Goal: Task Accomplishment & Management: Manage account settings

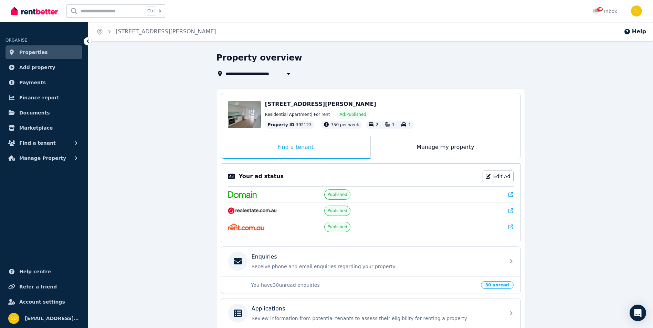
scroll to position [117, 0]
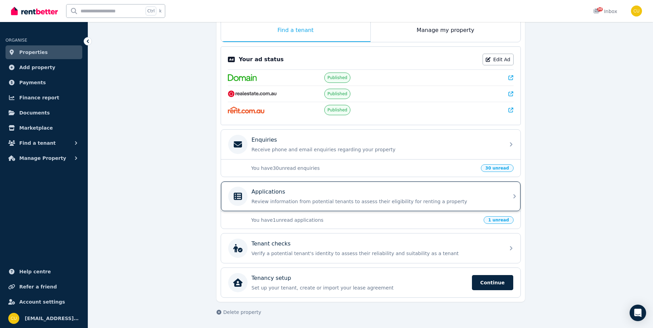
click at [298, 197] on div "Applications Review information from potential tenants to assess their eligibil…" at bounding box center [376, 196] width 249 height 17
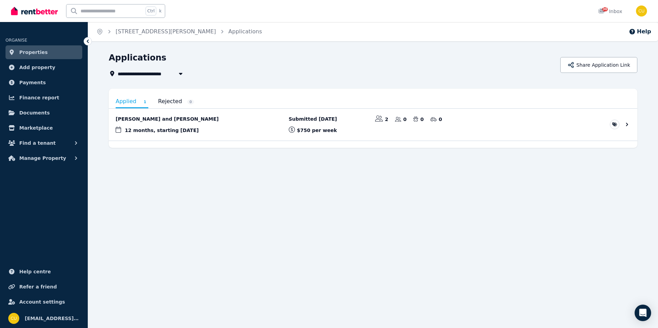
click at [164, 99] on link "Rejected 0" at bounding box center [176, 102] width 36 height 12
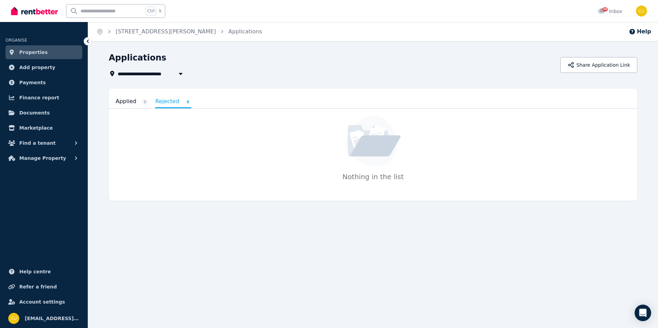
click at [124, 104] on link "Applied 1" at bounding box center [132, 102] width 33 height 12
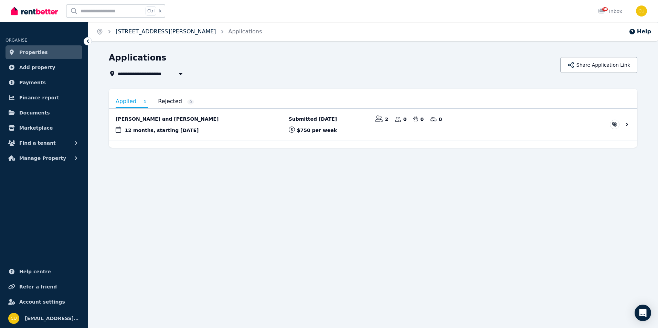
click at [164, 34] on link "[STREET_ADDRESS][PERSON_NAME]" at bounding box center [166, 31] width 101 height 7
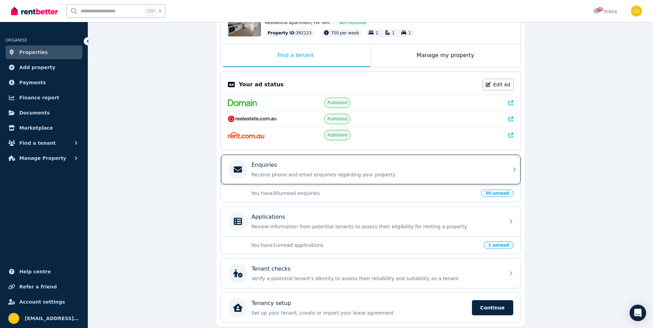
scroll to position [117, 0]
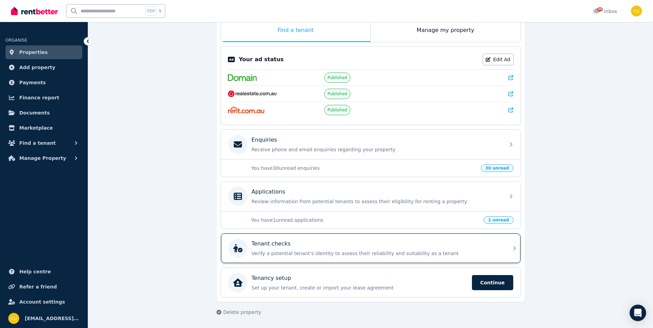
click at [366, 251] on p "Verify a potential tenant's identity to assess their reliability and suitabilit…" at bounding box center [376, 253] width 249 height 7
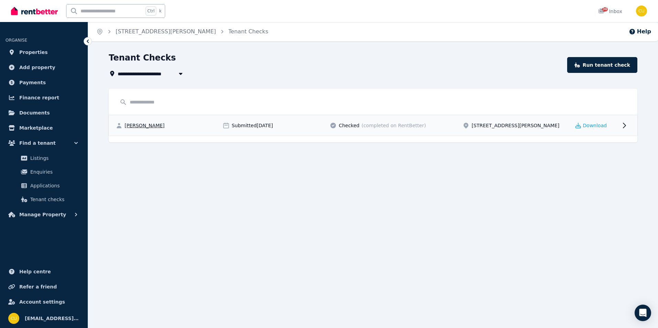
click at [178, 124] on div "[PERSON_NAME]" at bounding box center [167, 125] width 103 height 7
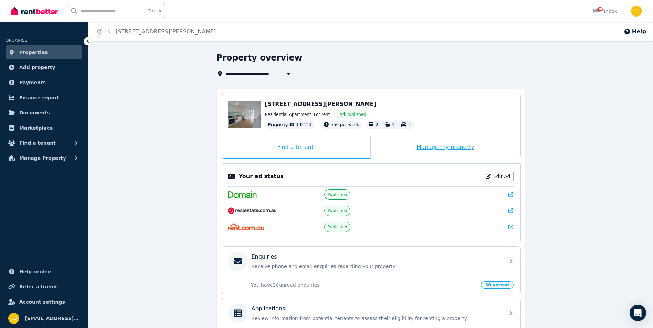
click at [415, 150] on div "Manage my property" at bounding box center [446, 147] width 150 height 23
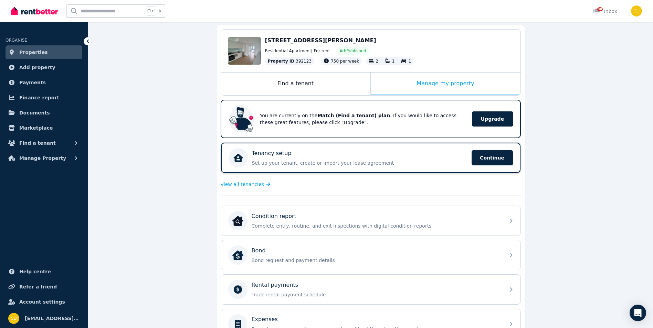
scroll to position [36, 0]
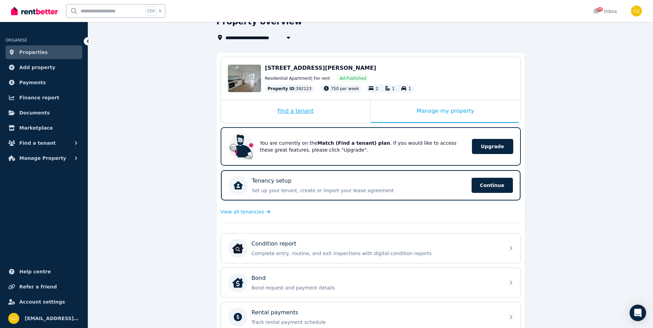
click at [320, 111] on div "Find a tenant" at bounding box center [295, 111] width 149 height 23
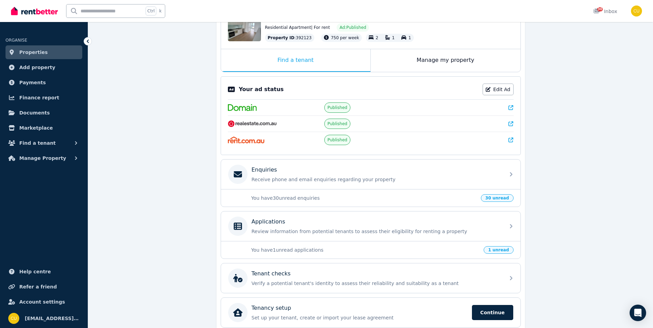
scroll to position [117, 0]
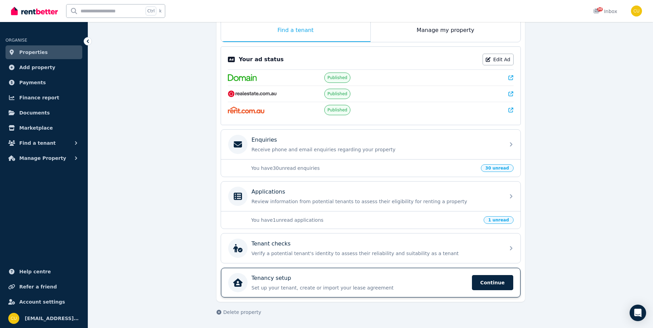
click at [364, 291] on p "Set up your tenant, create or import your lease agreement" at bounding box center [360, 288] width 216 height 7
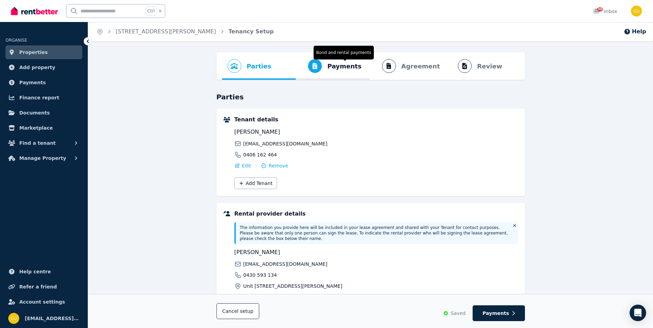
click at [349, 63] on span "Payments" at bounding box center [344, 67] width 34 height 10
select select "**********"
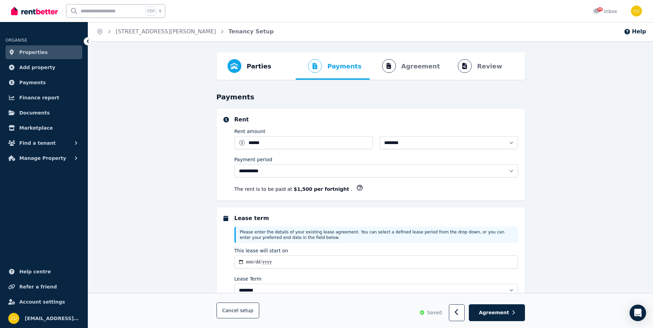
click at [414, 67] on ol "Parties Rental provider and tenant details Payments Bond and rental payments Ag…" at bounding box center [370, 66] width 297 height 28
click at [483, 65] on ol "Parties Rental provider and tenant details Payments Bond and rental payments Ag…" at bounding box center [370, 66] width 297 height 28
click at [421, 69] on ol "Parties Rental provider and tenant details Payments Bond and rental payments Ag…" at bounding box center [370, 66] width 297 height 28
click at [273, 72] on div "Parties Rental provider and tenant details" at bounding box center [259, 66] width 74 height 28
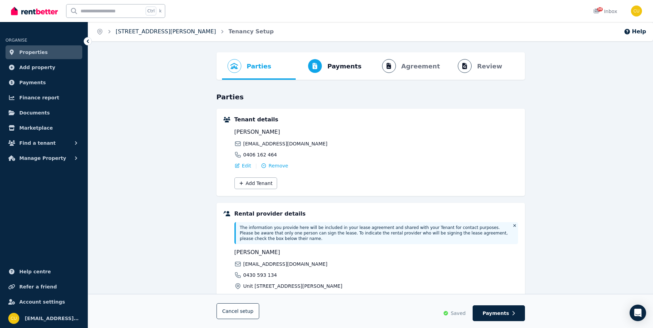
click at [166, 35] on link "[STREET_ADDRESS][PERSON_NAME]" at bounding box center [166, 31] width 101 height 7
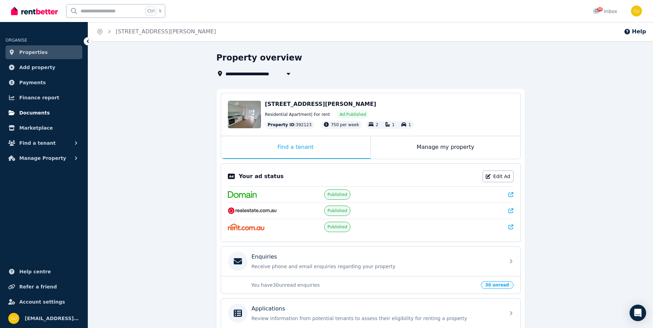
click at [35, 114] on span "Documents" at bounding box center [34, 113] width 31 height 8
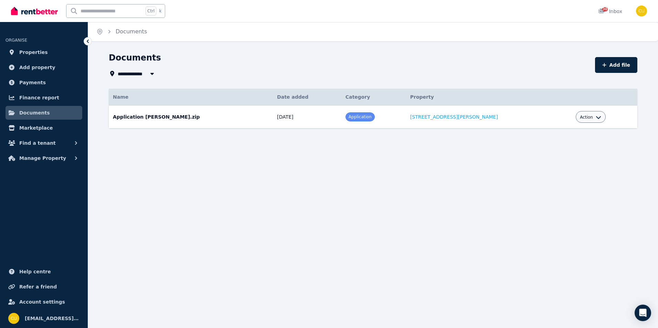
click at [583, 115] on span "Action" at bounding box center [586, 118] width 13 height 6
click at [562, 145] on link "View" at bounding box center [570, 145] width 66 height 12
click at [485, 165] on div "**********" at bounding box center [329, 164] width 658 height 328
click at [589, 120] on div "Action" at bounding box center [590, 117] width 21 height 8
click at [596, 117] on icon "button" at bounding box center [599, 118] width 6 height 6
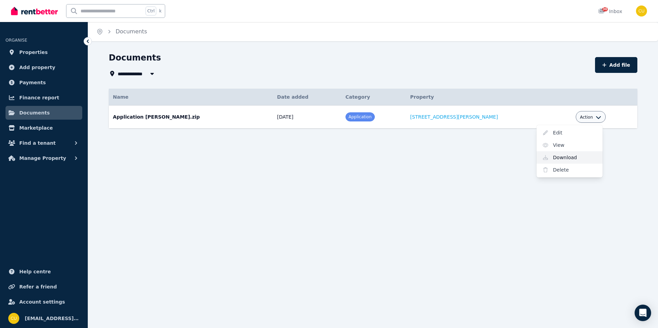
click at [562, 155] on link "Download" at bounding box center [570, 157] width 66 height 12
click at [276, 297] on div "**********" at bounding box center [329, 164] width 658 height 328
